Goal: Task Accomplishment & Management: Complete application form

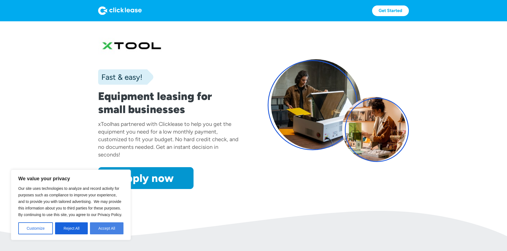
click at [102, 227] on button "Accept All" at bounding box center [107, 228] width 34 height 12
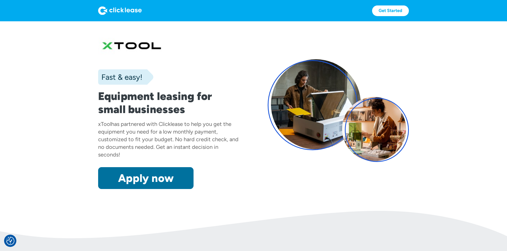
click at [145, 174] on link "Apply now" at bounding box center [145, 178] width 95 height 22
click at [132, 184] on link "Apply now" at bounding box center [145, 178] width 95 height 22
